Goal: Navigation & Orientation: Find specific page/section

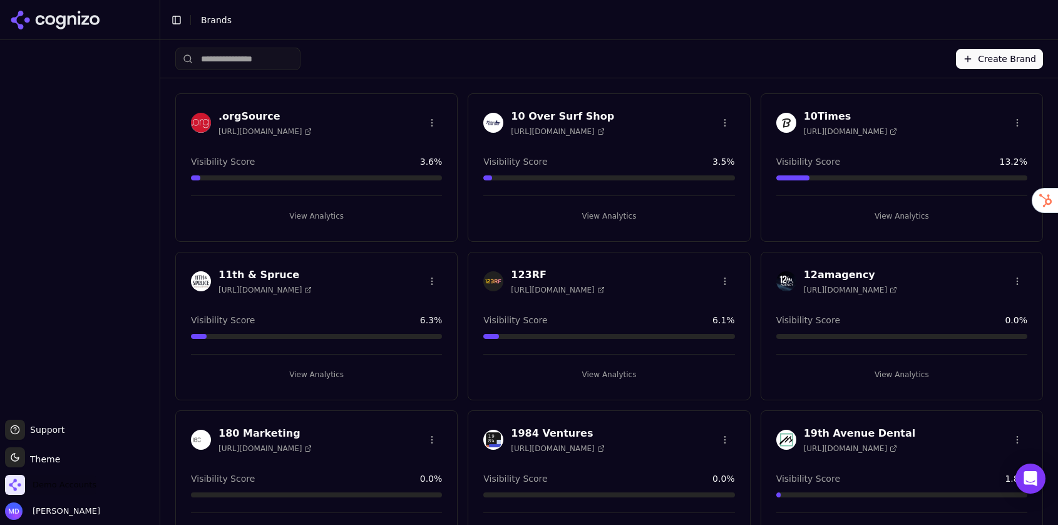
click at [59, 483] on span "Demo Accounts" at bounding box center [65, 484] width 64 height 11
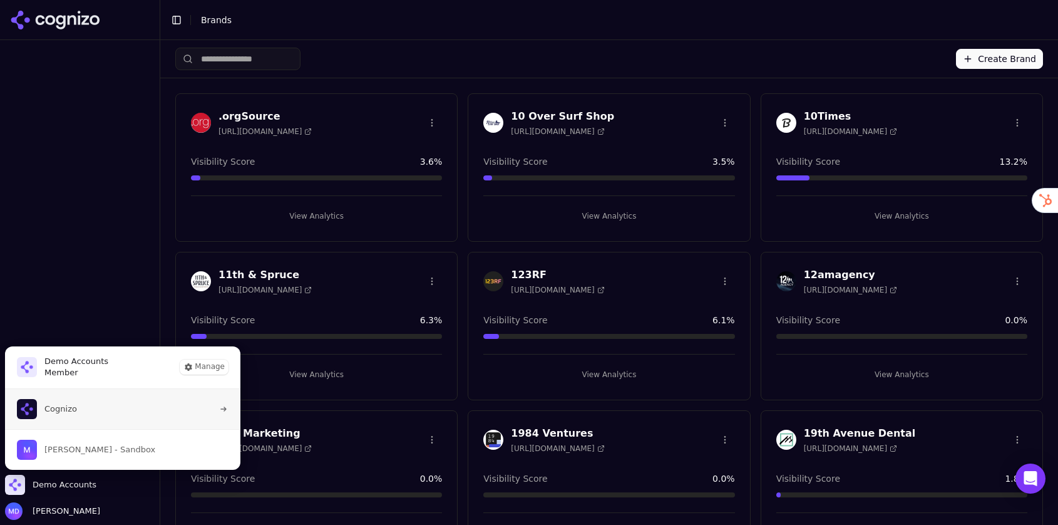
click at [92, 418] on button "Cognizo" at bounding box center [122, 409] width 237 height 40
